Goal: Find specific page/section: Find specific page/section

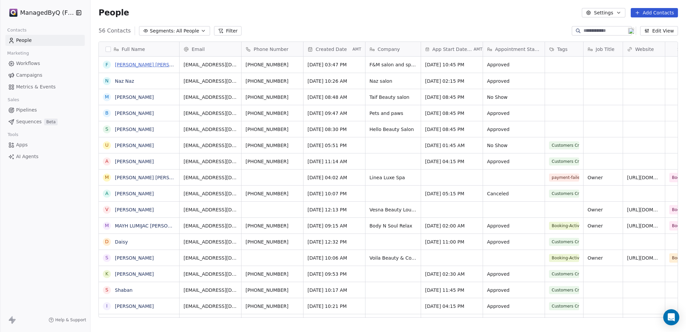
click at [132, 64] on link "[PERSON_NAME] [PERSON_NAME]" at bounding box center [154, 64] width 79 height 5
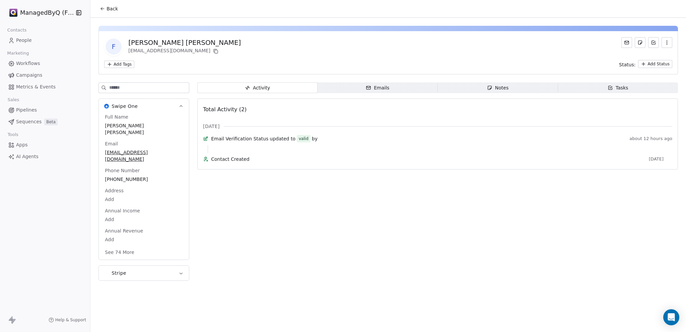
click at [29, 36] on link "People" at bounding box center [44, 40] width 79 height 11
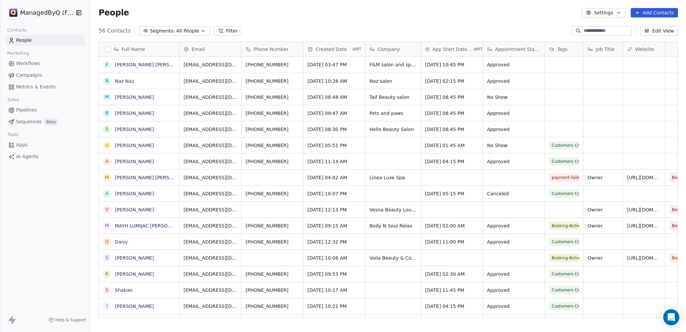
scroll to position [287, 590]
